Goal: Task Accomplishment & Management: Manage account settings

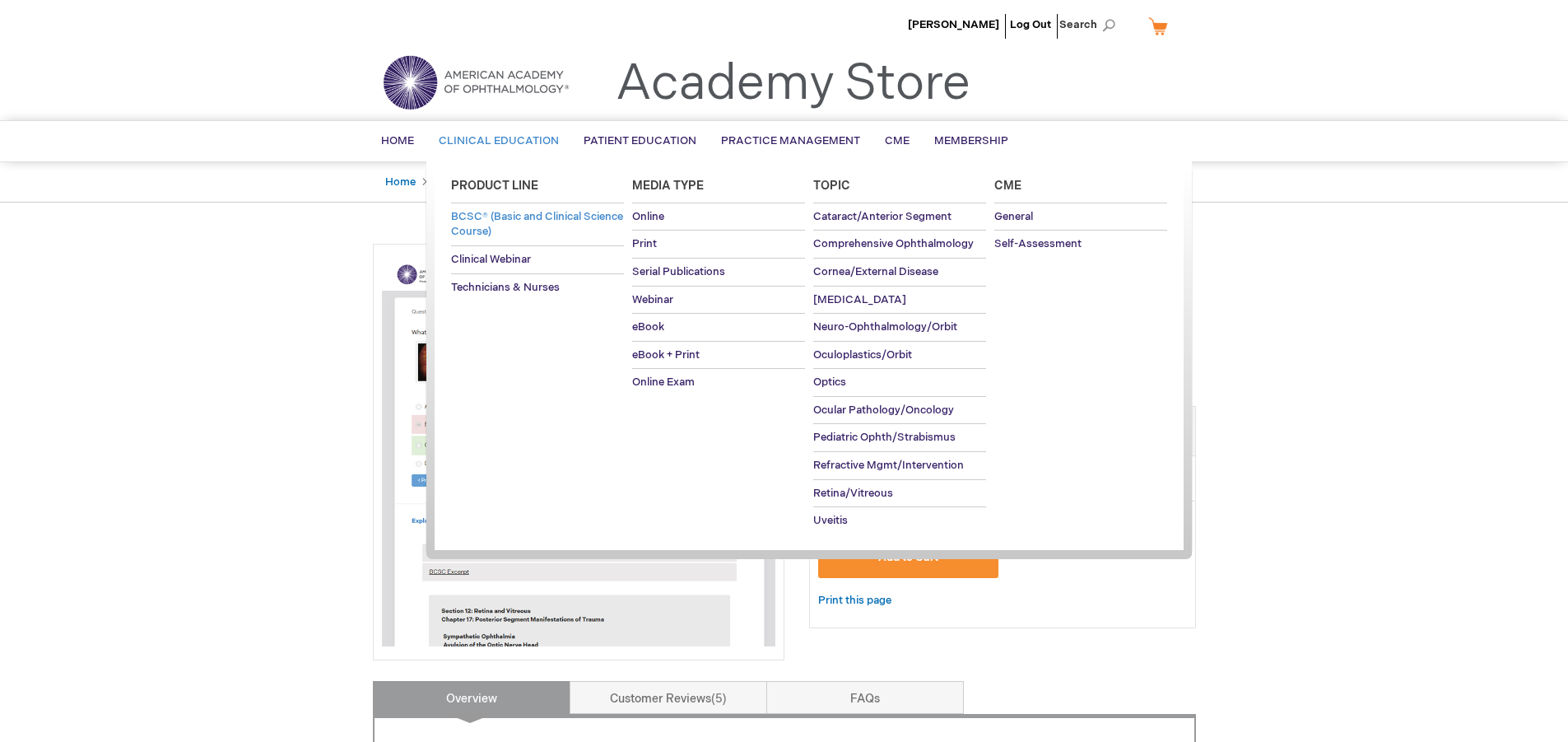
click at [491, 215] on span "BCSC® (Basic and Clinical Science Course)" at bounding box center [536, 224] width 172 height 29
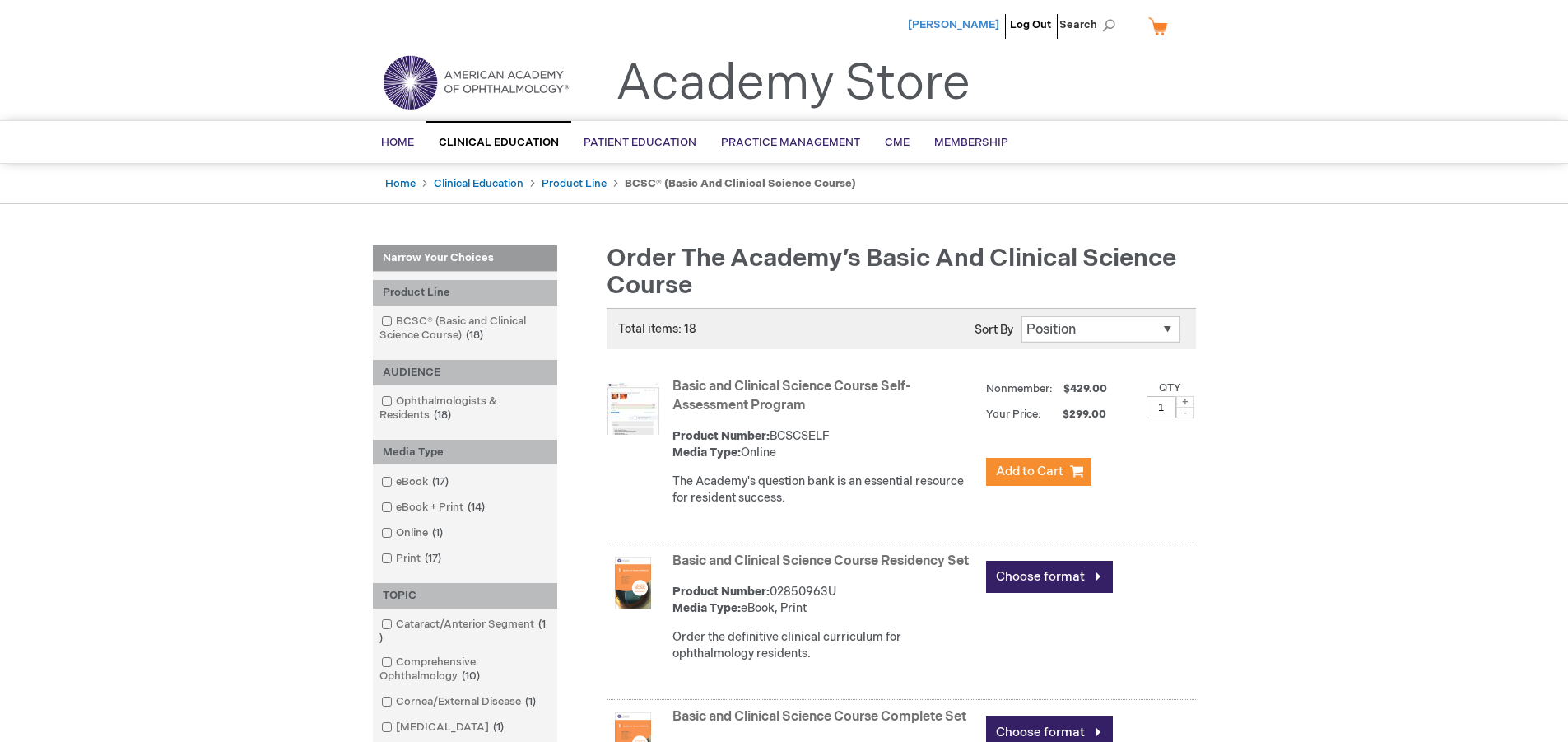
click at [991, 24] on span "[PERSON_NAME]" at bounding box center [953, 25] width 91 height 13
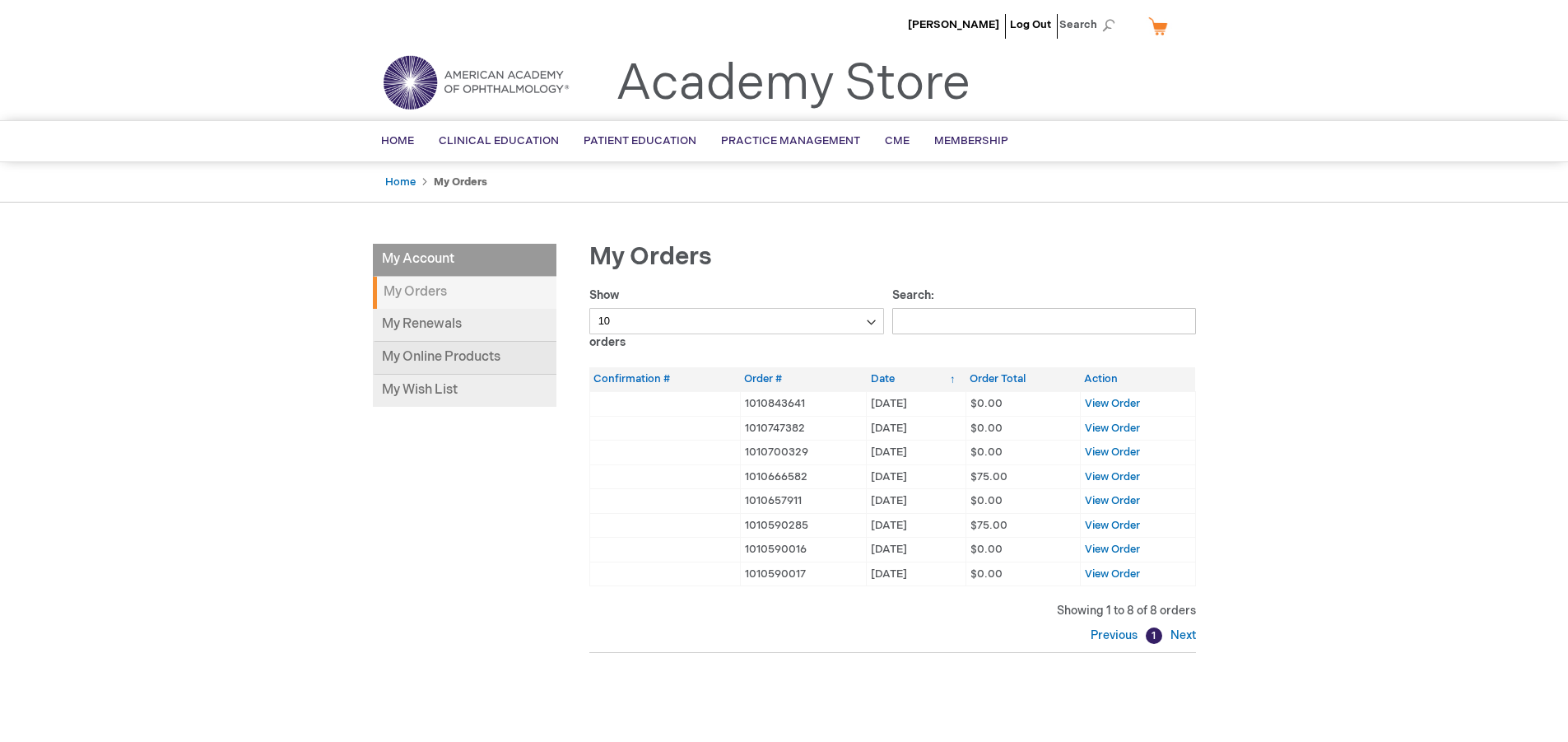
click at [432, 354] on link "My Online Products" at bounding box center [464, 358] width 184 height 33
